Goal: Task Accomplishment & Management: Manage account settings

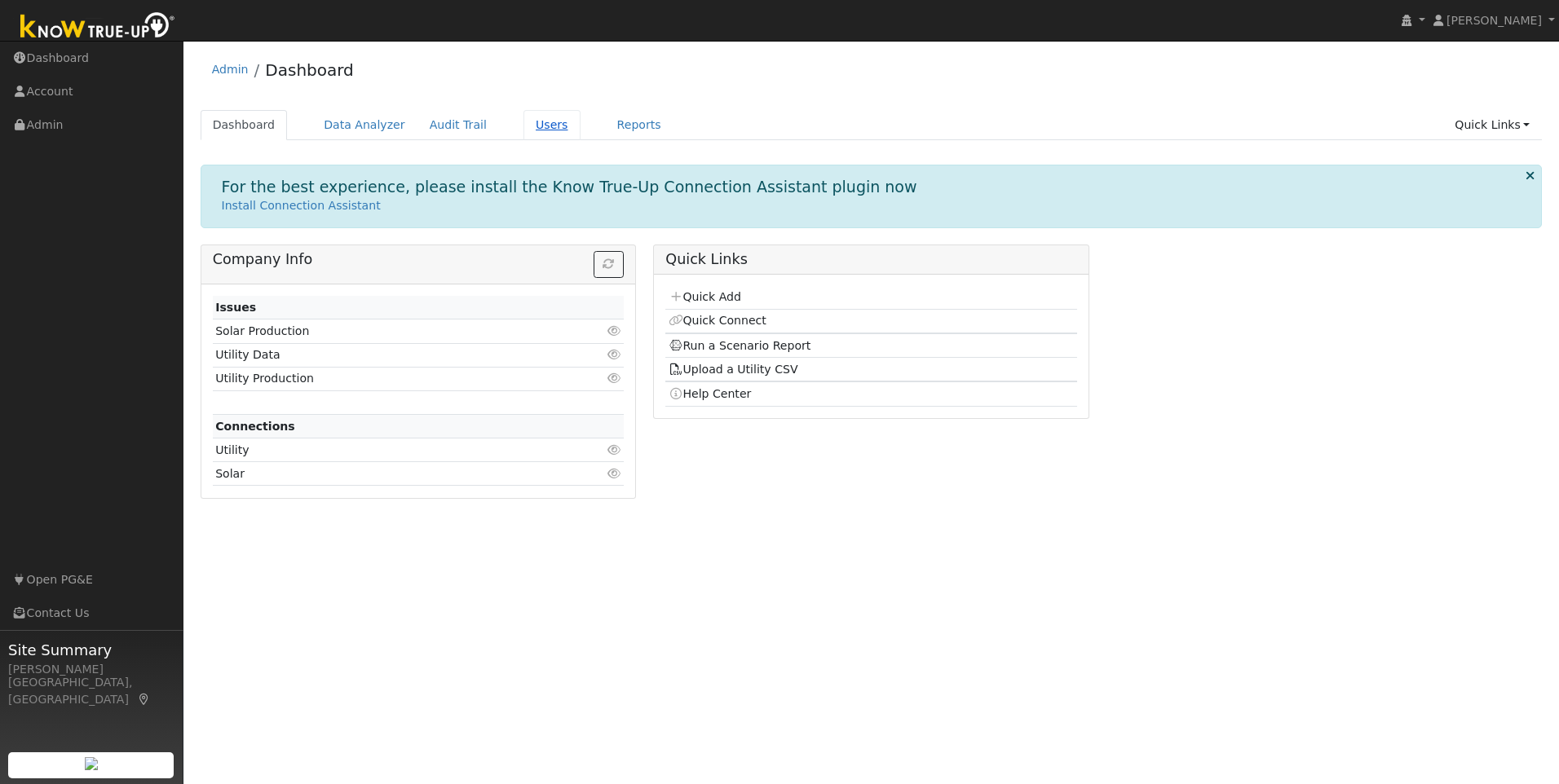
click at [529, 129] on link "Users" at bounding box center [553, 125] width 57 height 31
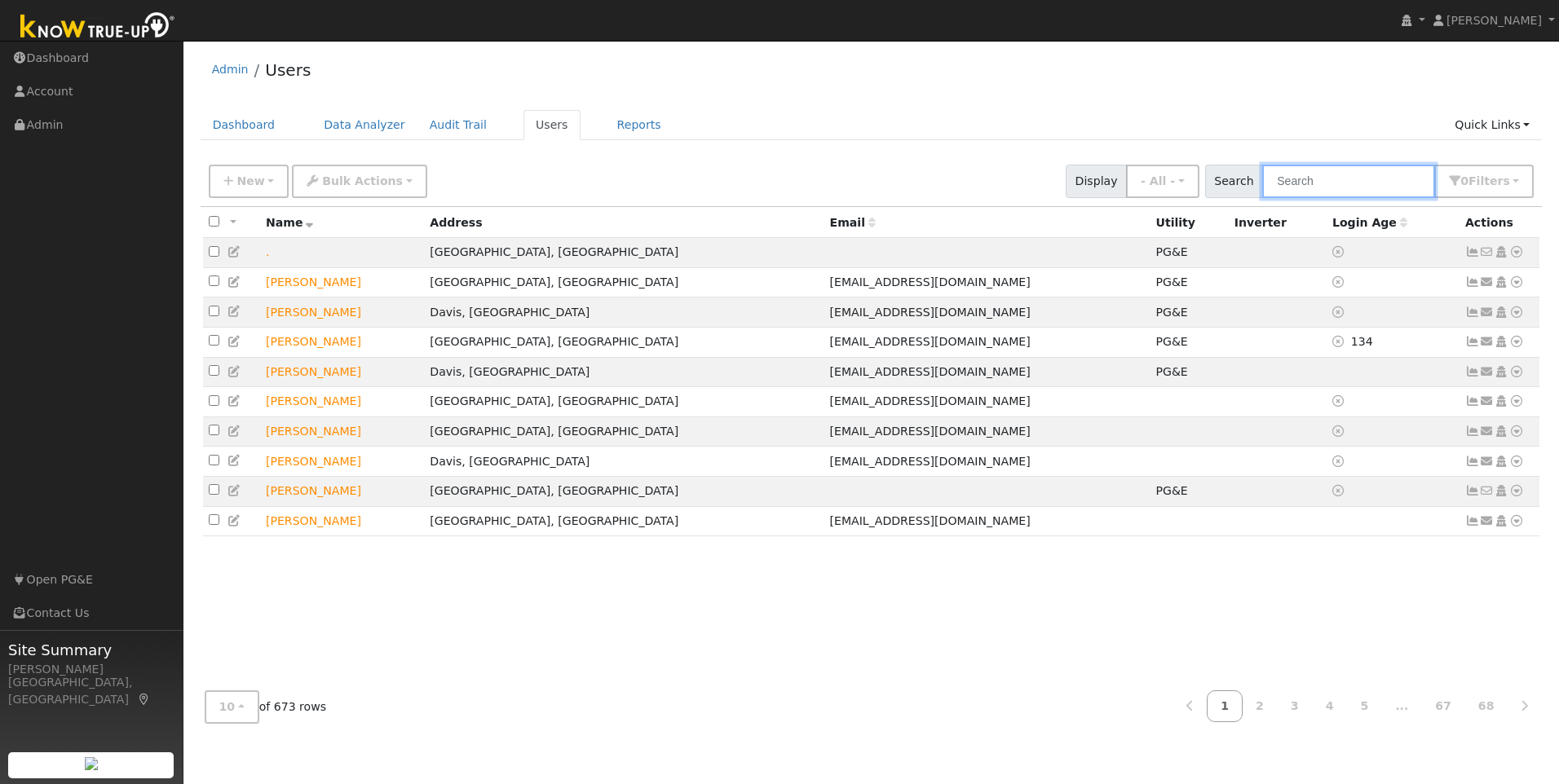
click at [1318, 179] on input "text" at bounding box center [1348, 181] width 173 height 34
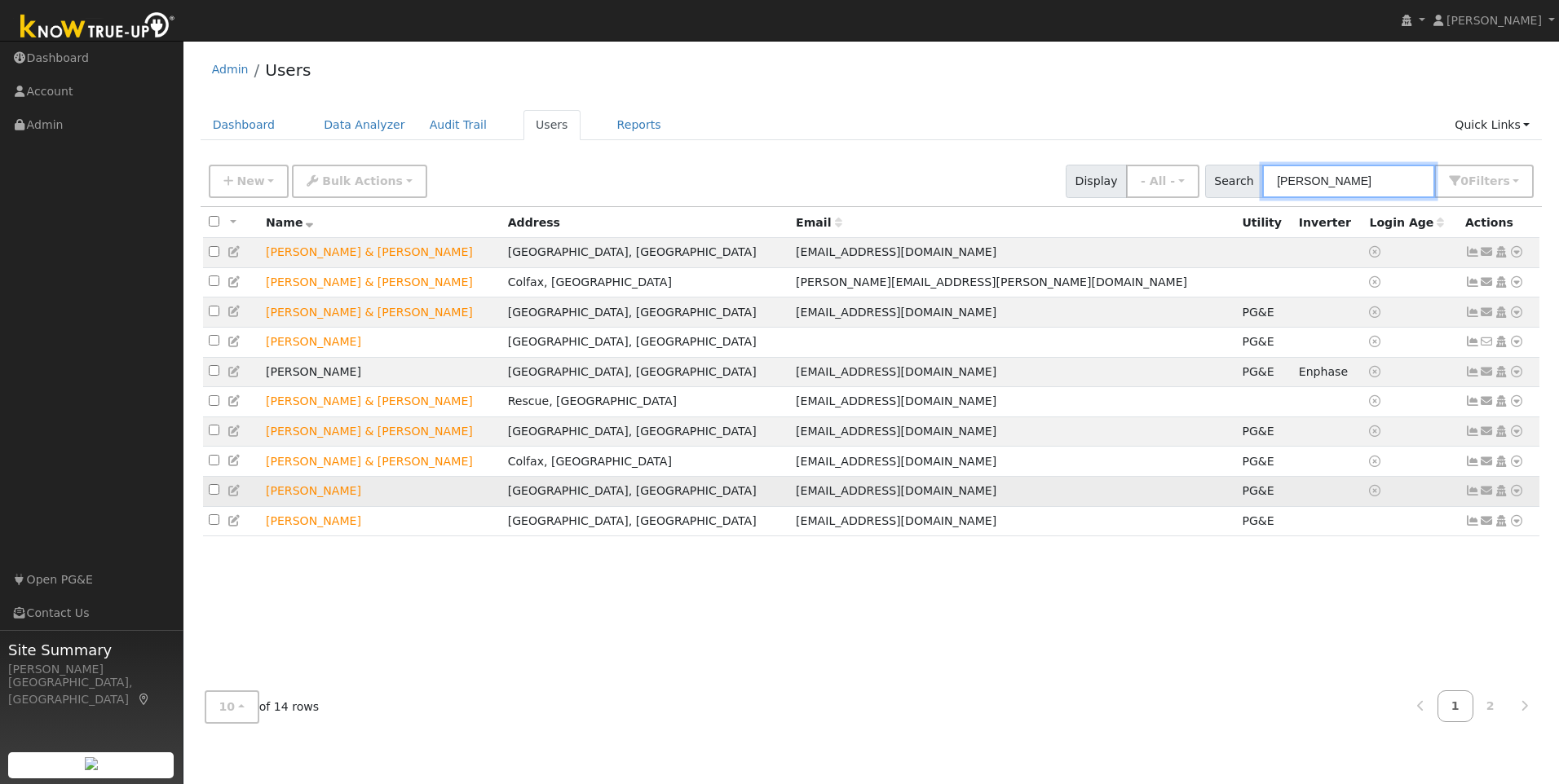
type input "[PERSON_NAME]"
click at [233, 496] on icon at bounding box center [235, 491] width 15 height 12
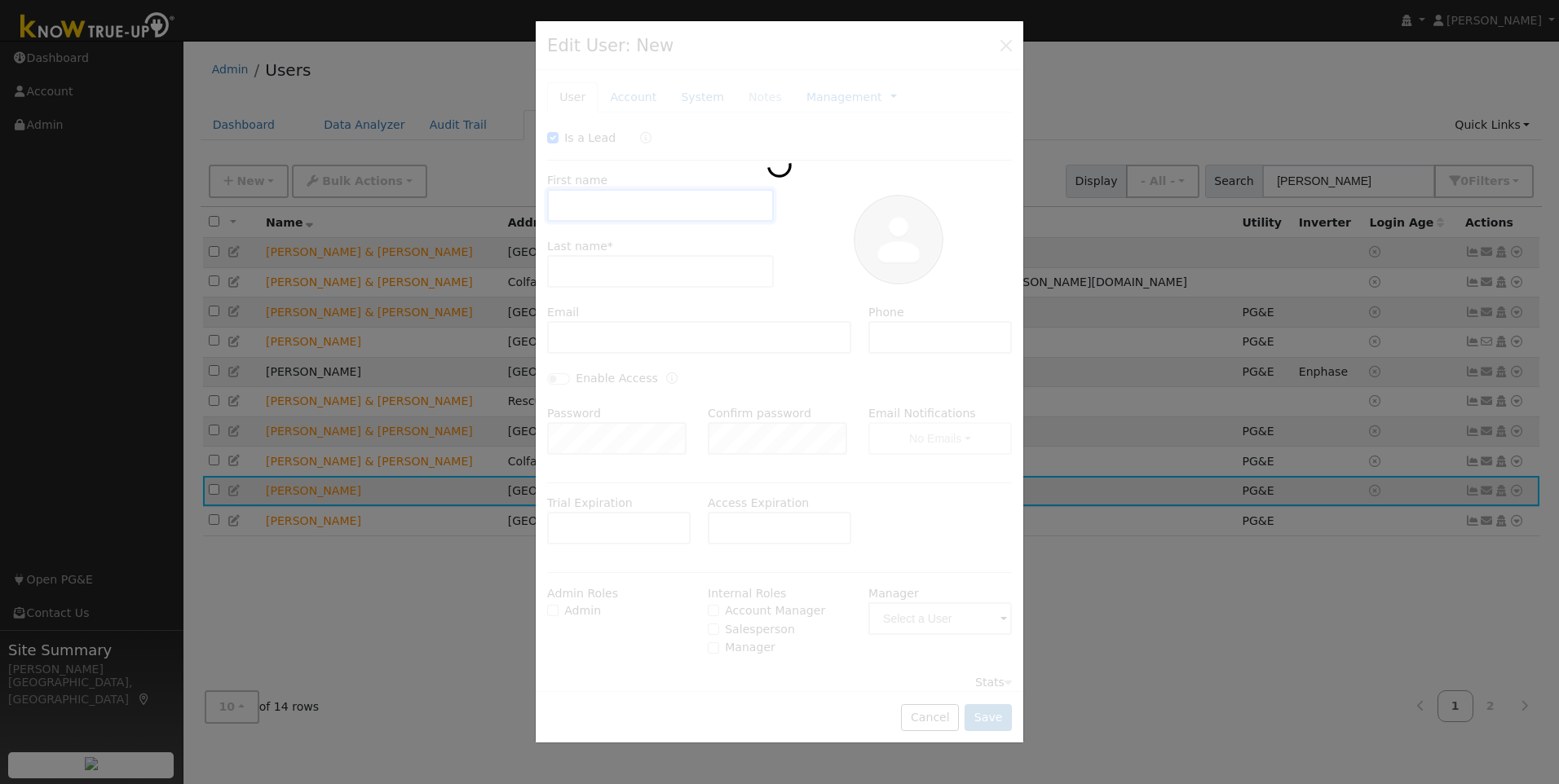
checkbox input "true"
type input "[PERSON_NAME]"
type input "Miklaus"
type input "[EMAIL_ADDRESS][DOMAIN_NAME]"
type input "[PHONE_NUMBER]"
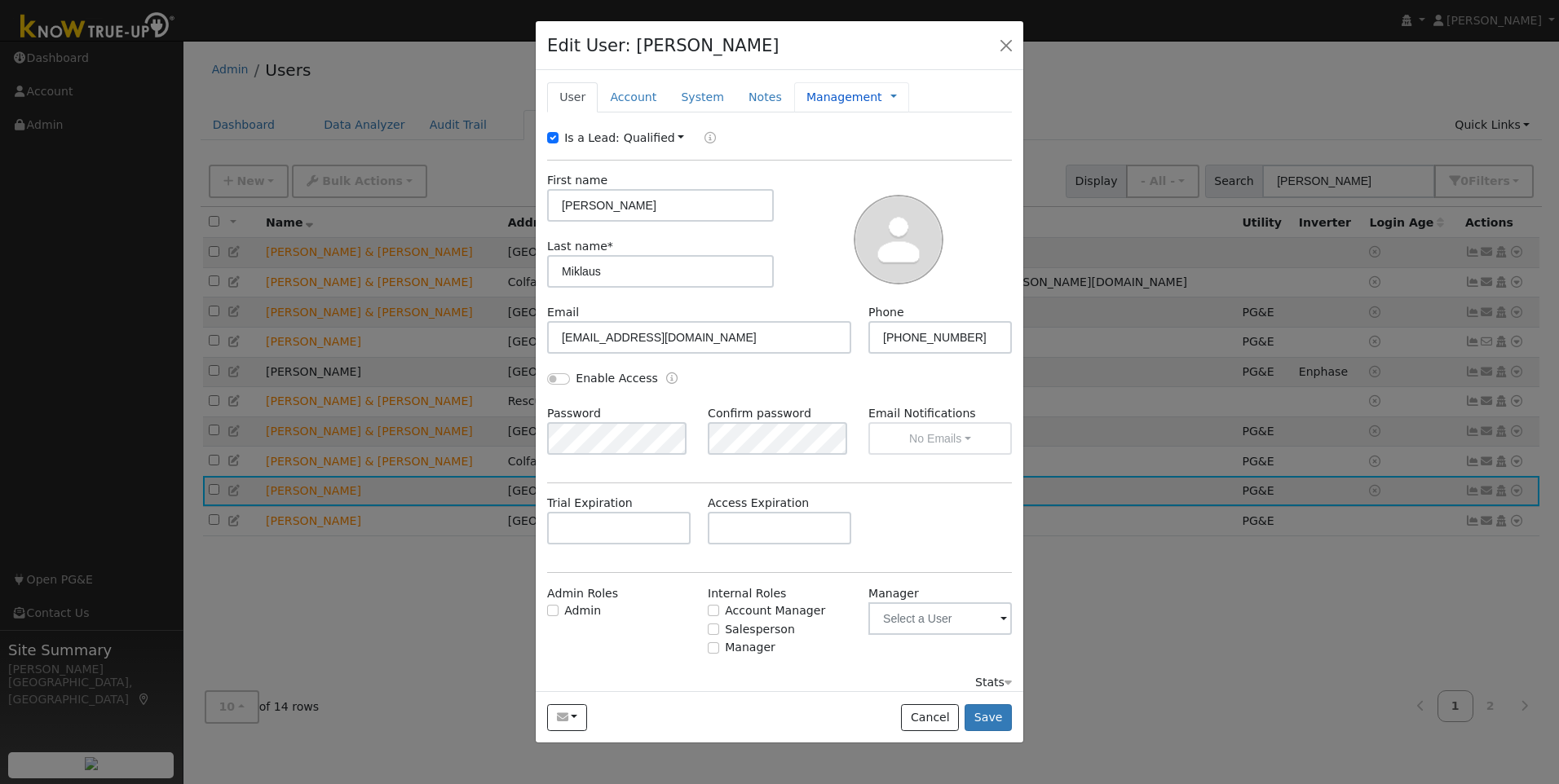
click at [806, 97] on link "Management" at bounding box center [844, 97] width 76 height 17
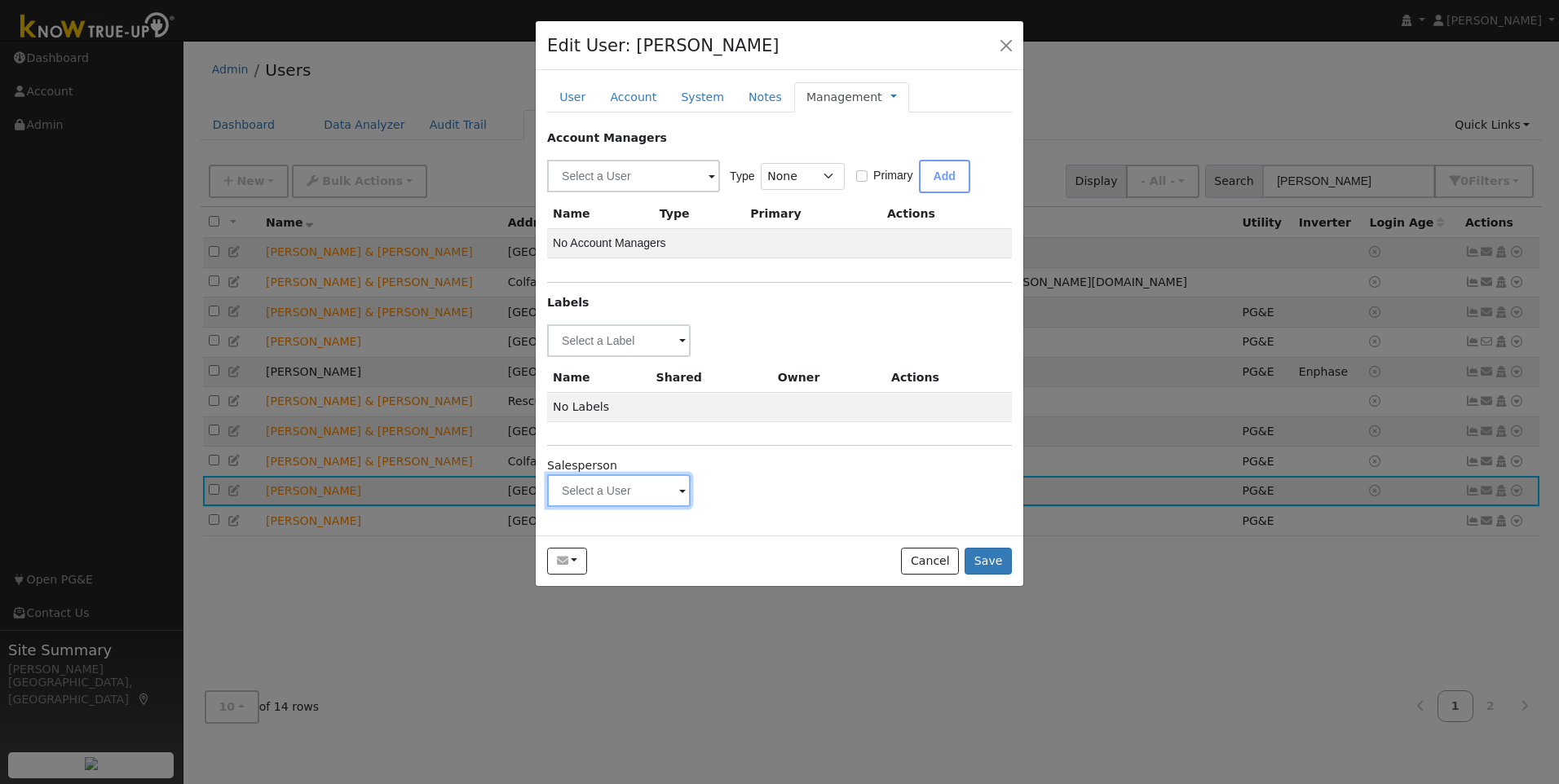
click at [613, 357] on input "text" at bounding box center [619, 340] width 143 height 33
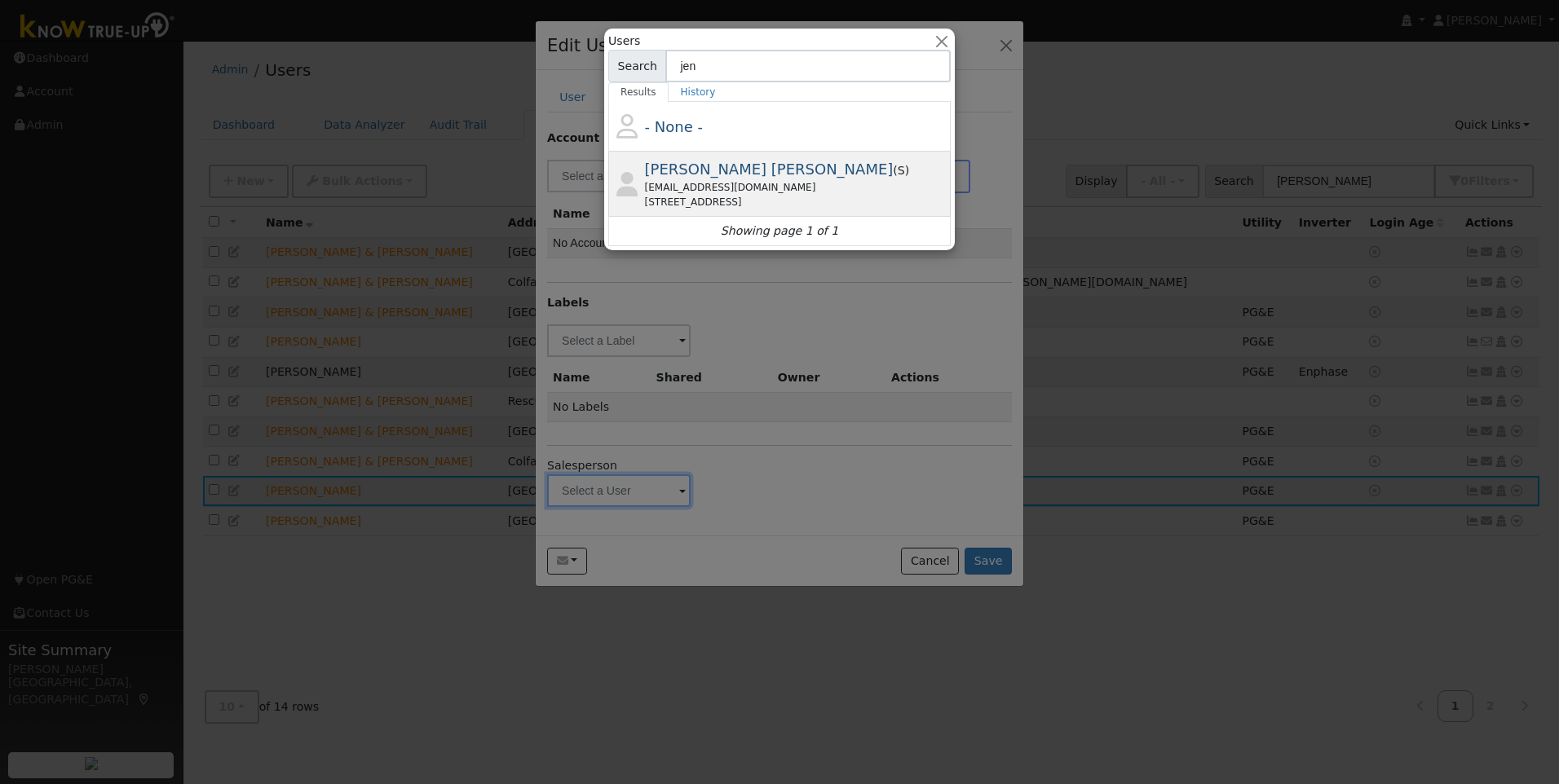
type input "jen"
click at [712, 169] on span "[PERSON_NAME] [PERSON_NAME]" at bounding box center [770, 169] width 249 height 17
type input "[PERSON_NAME] [PERSON_NAME]"
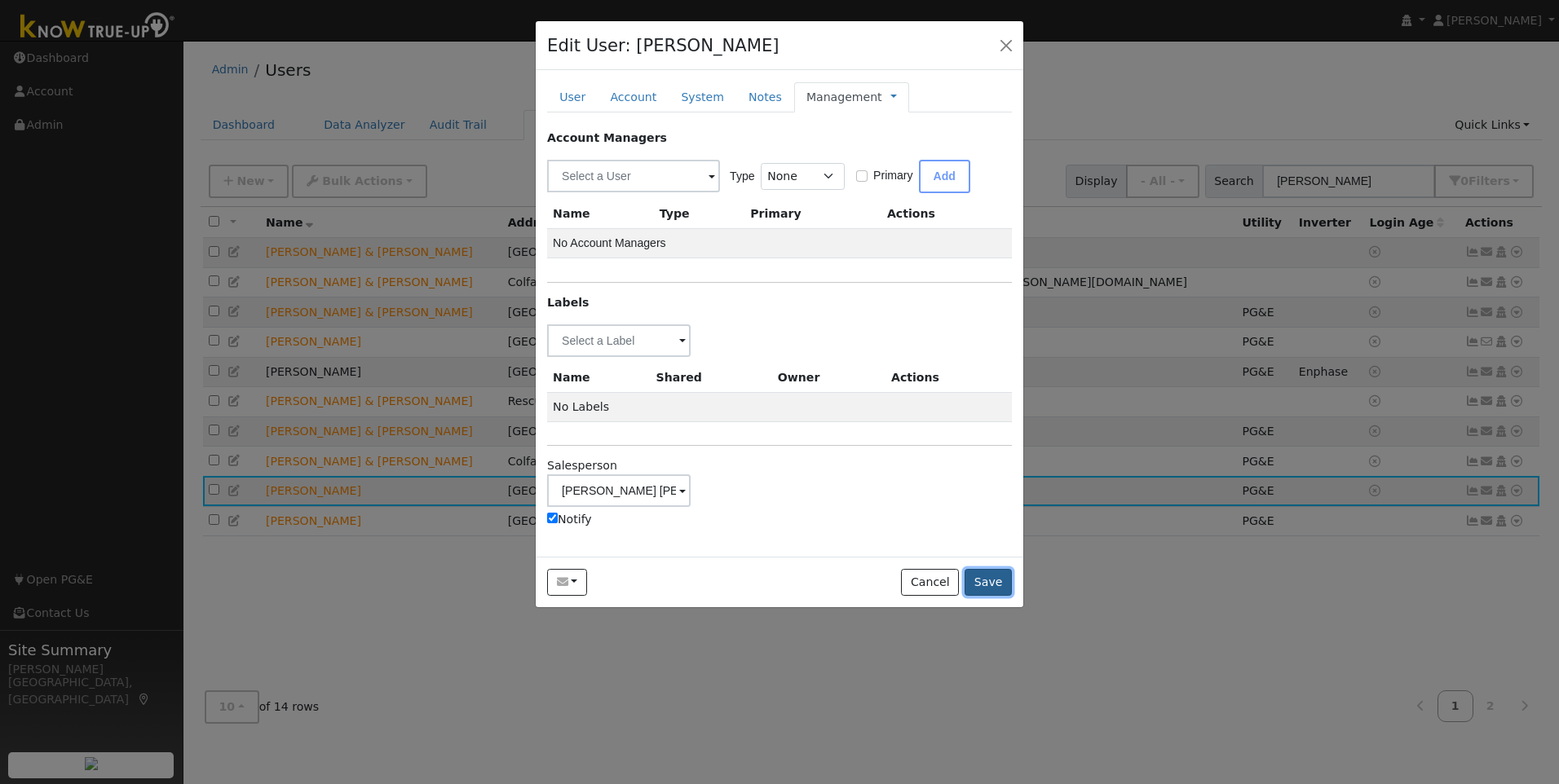
click at [996, 578] on button "Save" at bounding box center [989, 583] width 47 height 28
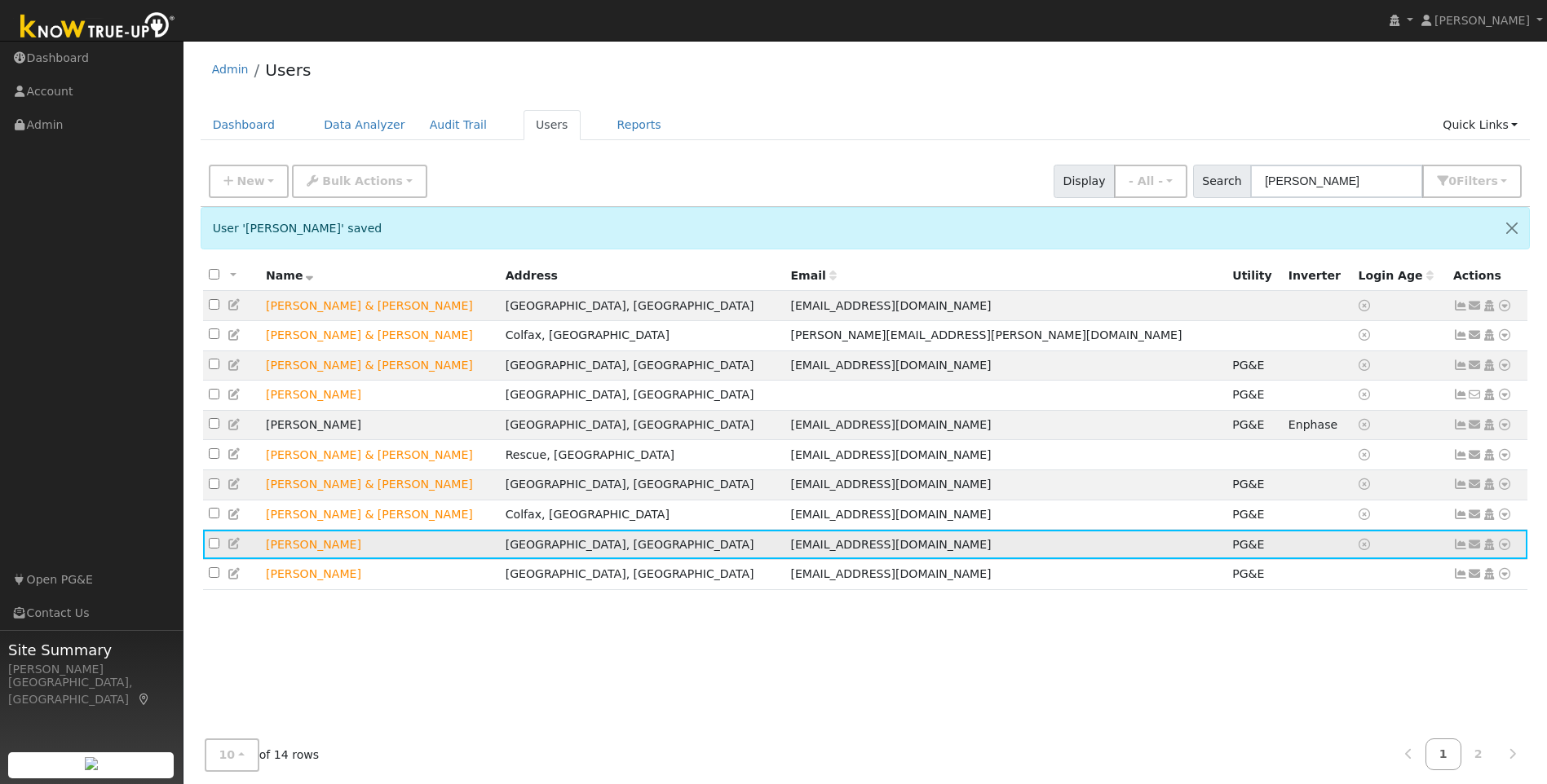
click at [1464, 550] on icon at bounding box center [1460, 544] width 15 height 12
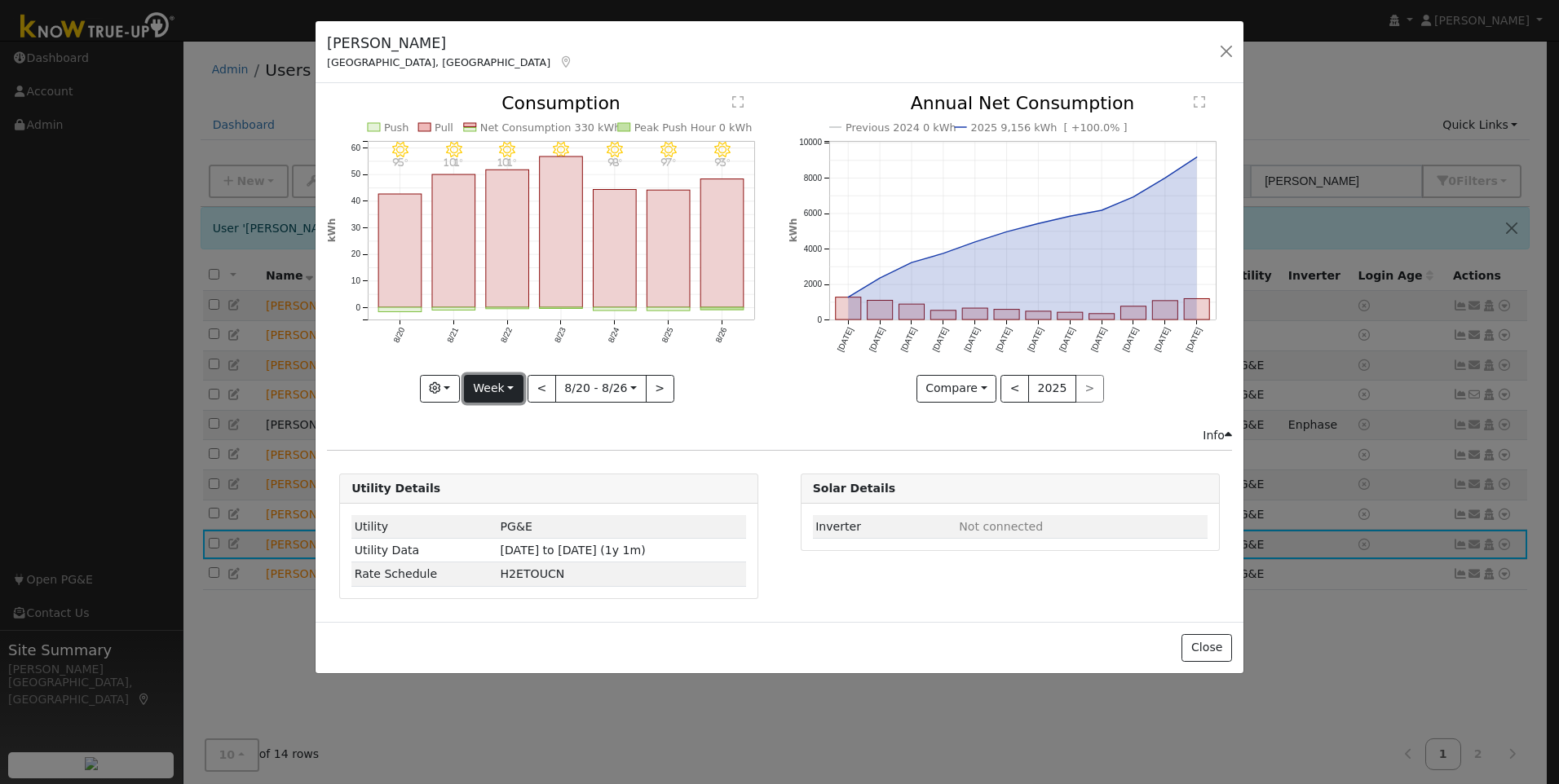
click at [491, 388] on button "Week" at bounding box center [493, 389] width 59 height 28
click at [497, 494] on link "Year" at bounding box center [521, 490] width 113 height 23
type input "[DATE]"
